Goal: Entertainment & Leisure: Consume media (video, audio)

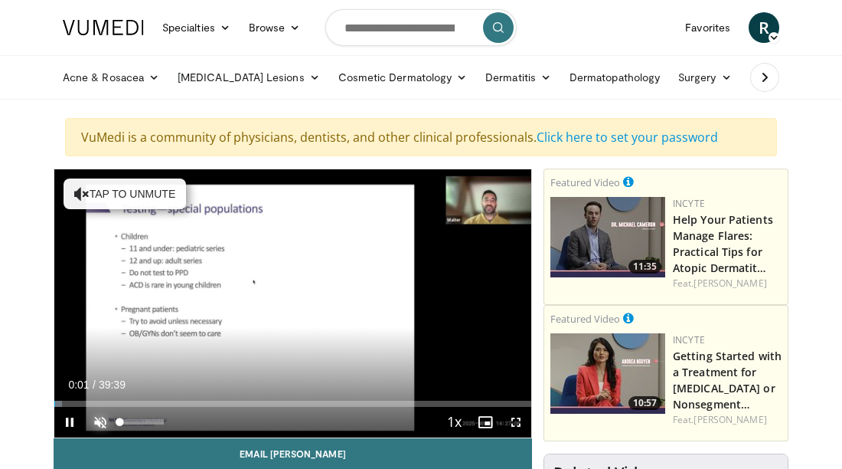
click at [101, 413] on span "Video Player" at bounding box center [100, 422] width 31 height 31
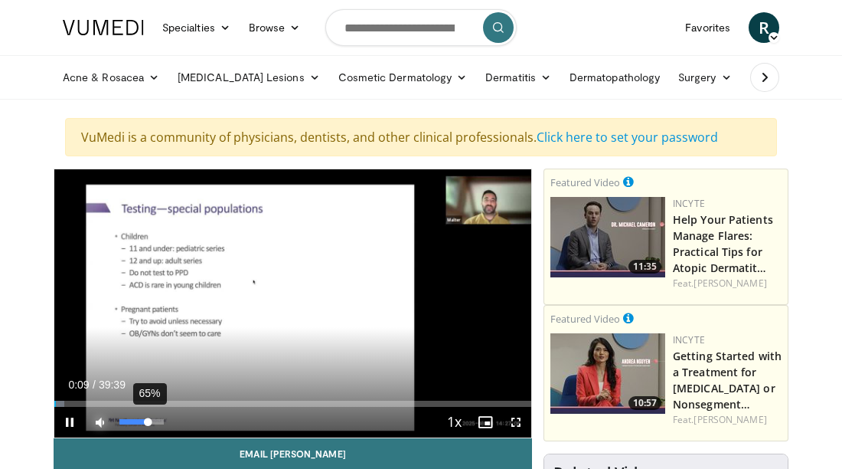
click at [149, 422] on div "65%" at bounding box center [141, 421] width 44 height 5
click at [70, 422] on span "Video Player" at bounding box center [69, 422] width 31 height 31
click at [69, 422] on span "Video Player" at bounding box center [69, 422] width 31 height 31
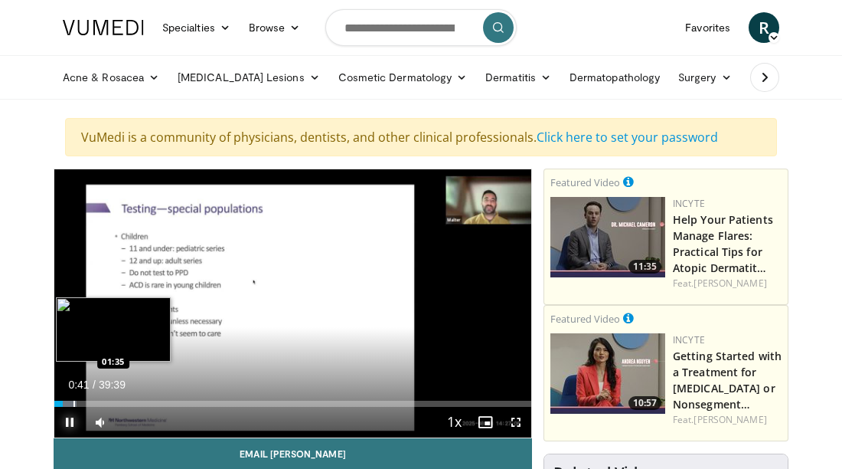
click at [74, 403] on div "Progress Bar" at bounding box center [75, 403] width 2 height 6
click at [89, 401] on div "Progress Bar" at bounding box center [90, 403] width 2 height 6
click at [103, 405] on div "Progress Bar" at bounding box center [104, 403] width 2 height 6
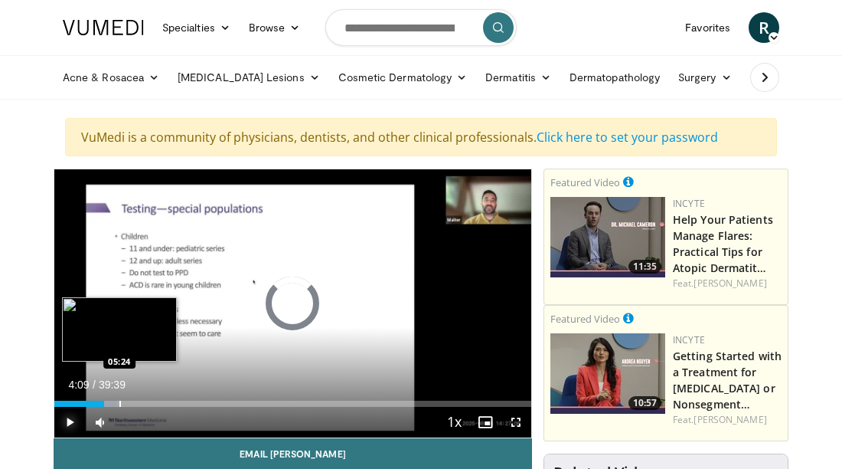
click at [119, 403] on div "Progress Bar" at bounding box center [120, 403] width 2 height 6
click at [134, 403] on div "Progress Bar" at bounding box center [135, 403] width 2 height 6
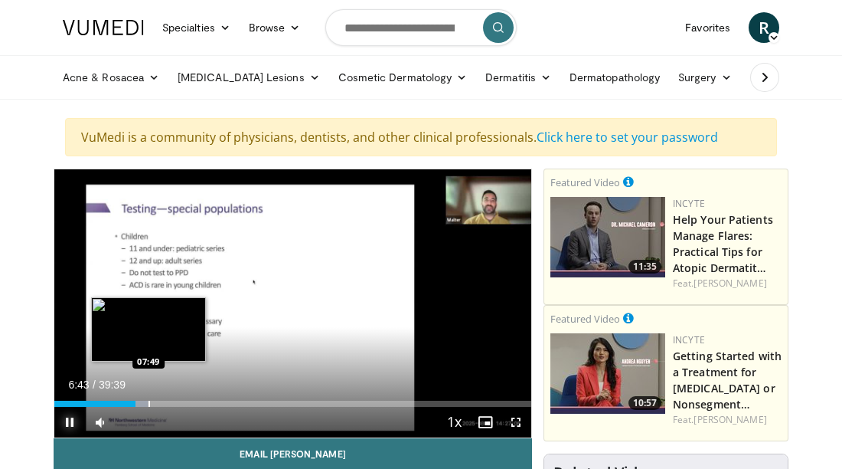
click at [149, 403] on div "Progress Bar" at bounding box center [150, 403] width 2 height 6
click at [165, 404] on div "Progress Bar" at bounding box center [166, 403] width 2 height 6
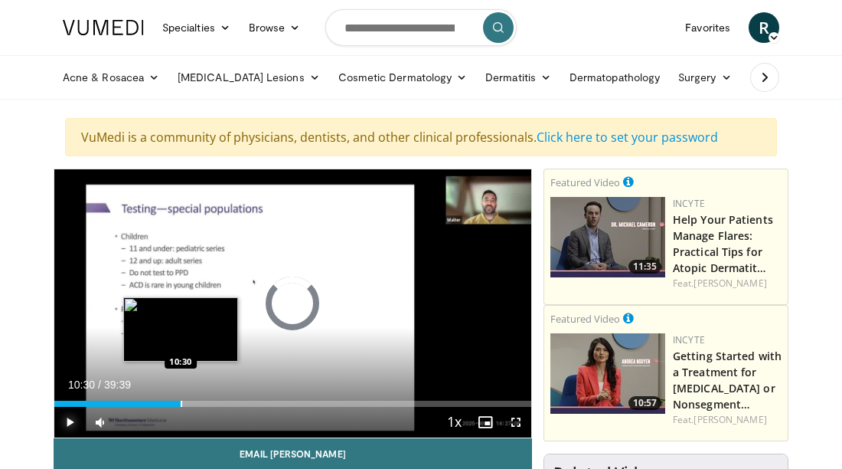
click at [181, 401] on div "Progress Bar" at bounding box center [182, 403] width 2 height 6
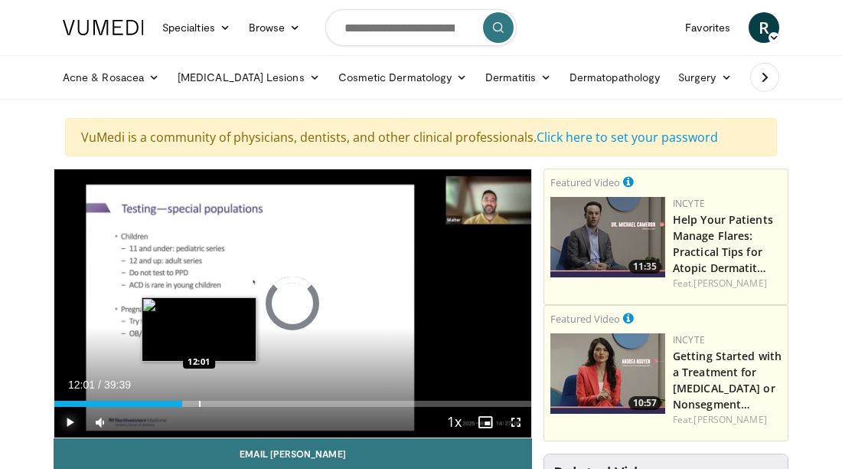
click at [199, 404] on div "Progress Bar" at bounding box center [200, 403] width 2 height 6
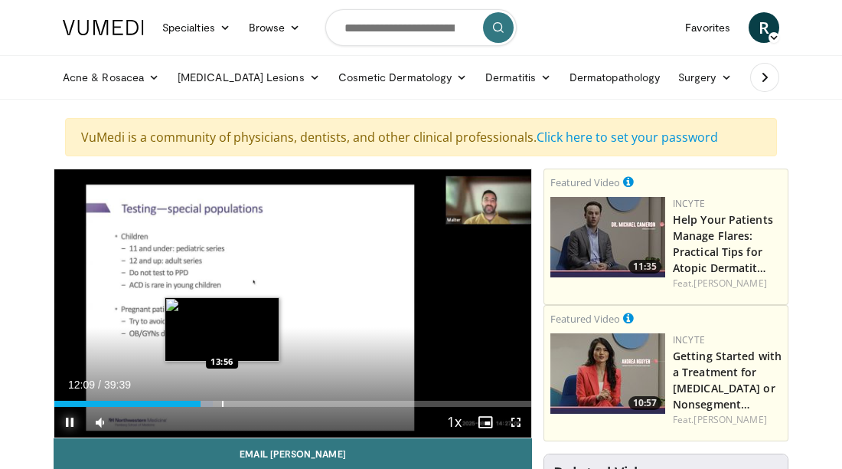
click at [222, 400] on div "Progress Bar" at bounding box center [223, 403] width 2 height 6
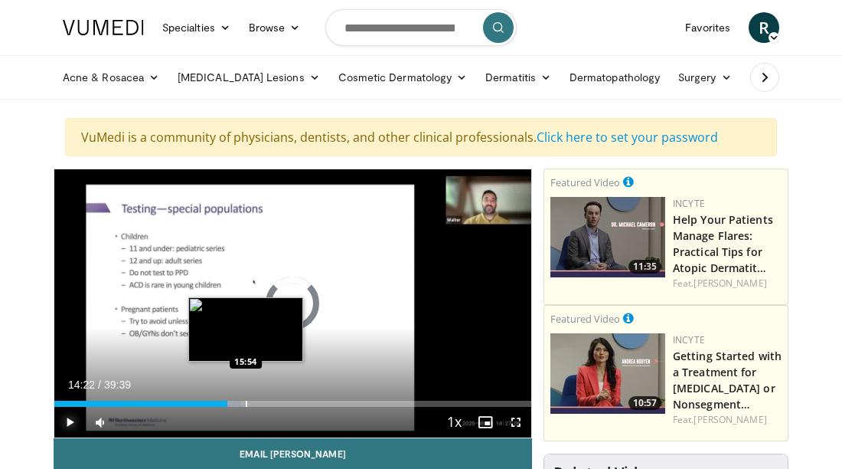
click at [246, 404] on div "Progress Bar" at bounding box center [247, 403] width 2 height 6
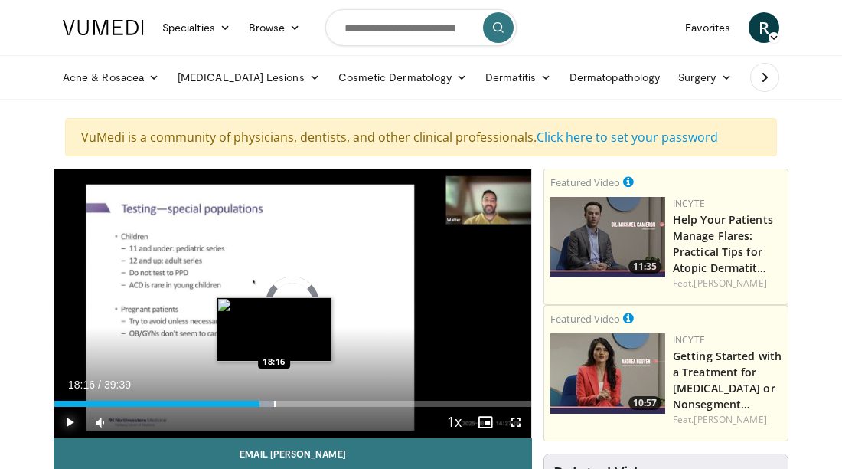
click at [274, 404] on div "Progress Bar" at bounding box center [275, 403] width 2 height 6
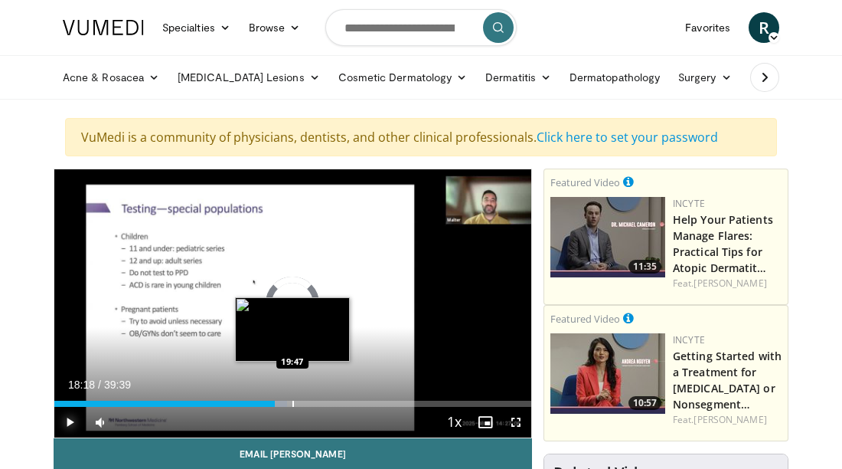
click at [293, 403] on div "Progress Bar" at bounding box center [294, 403] width 2 height 6
click at [308, 397] on div "Loaded : 52.94% 21:00 21:04" at bounding box center [292, 399] width 477 height 15
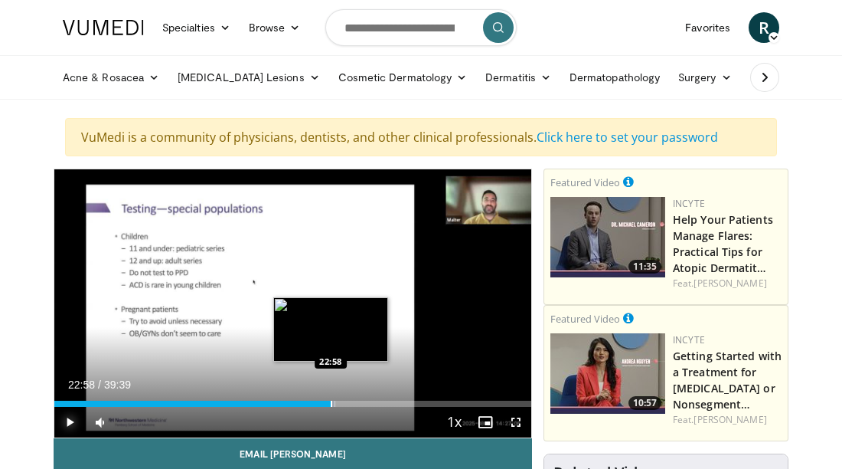
click at [331, 402] on div "Progress Bar" at bounding box center [332, 403] width 2 height 6
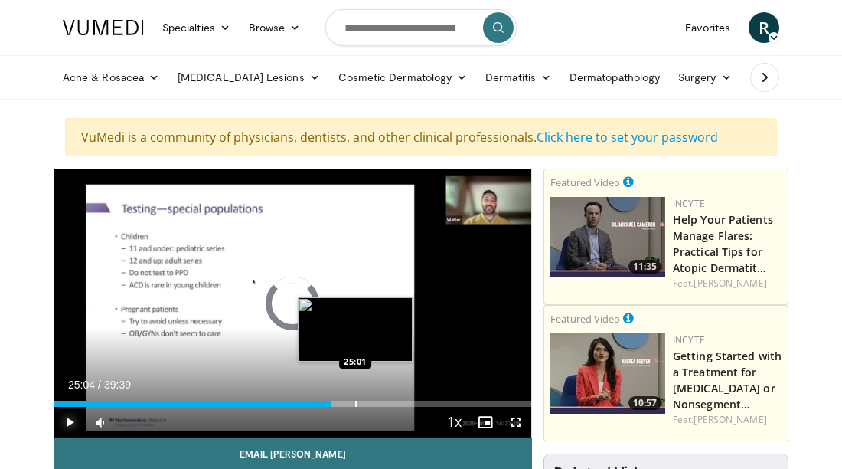
click at [356, 404] on div "Progress Bar" at bounding box center [356, 403] width 2 height 6
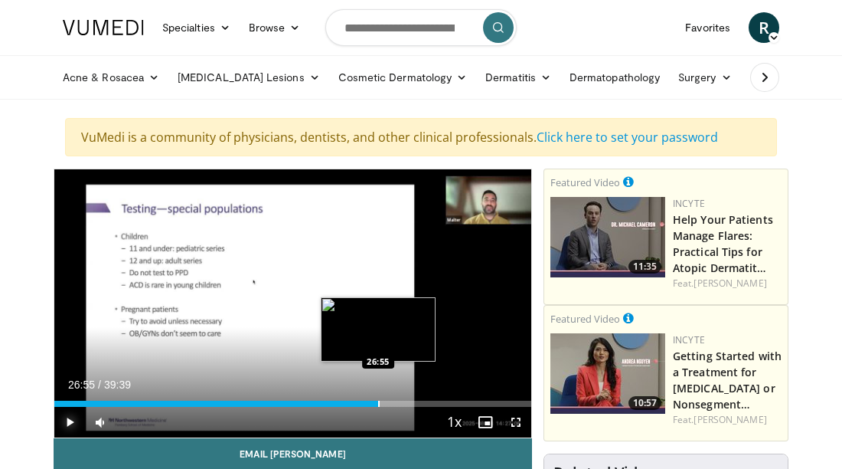
click at [378, 403] on div "Progress Bar" at bounding box center [379, 403] width 2 height 6
click at [399, 400] on div "Progress Bar" at bounding box center [400, 403] width 2 height 6
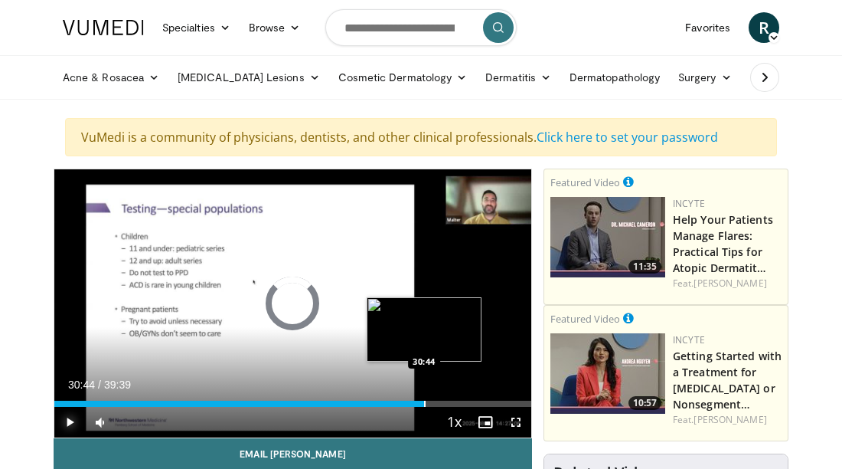
click at [424, 400] on div "Progress Bar" at bounding box center [425, 403] width 2 height 6
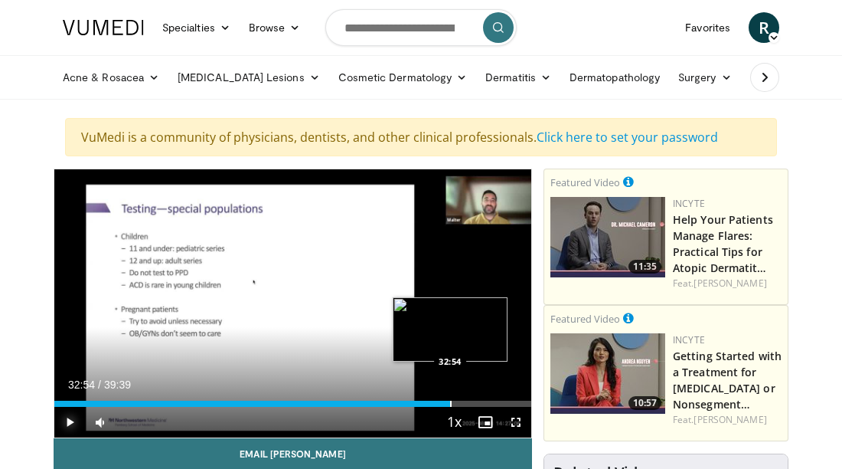
click at [450, 405] on div "Progress Bar" at bounding box center [451, 403] width 2 height 6
click at [468, 402] on div "Progress Bar" at bounding box center [469, 403] width 2 height 6
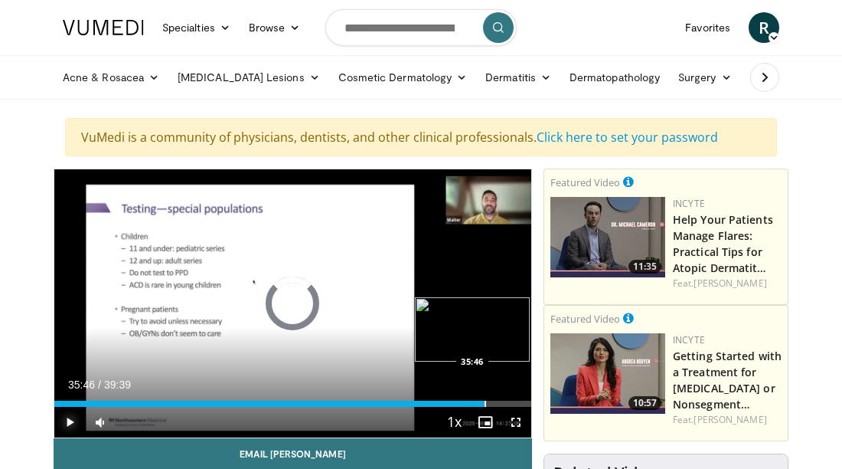
click at [485, 404] on div "Progress Bar" at bounding box center [486, 403] width 2 height 6
